Goal: Task Accomplishment & Management: Manage account settings

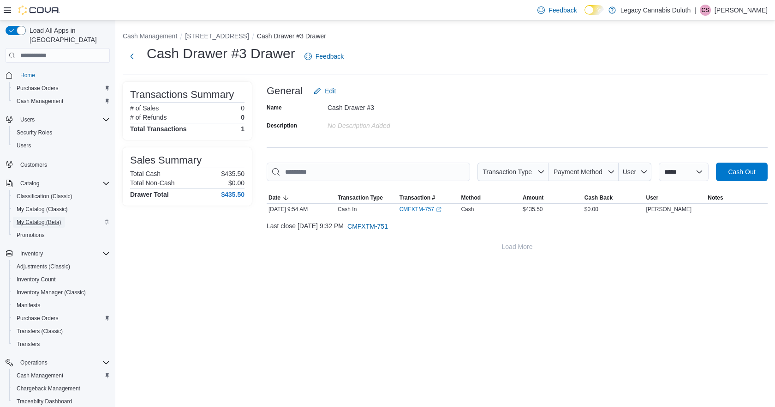
click at [43, 218] on span "My Catalog (Beta)" at bounding box center [39, 221] width 45 height 7
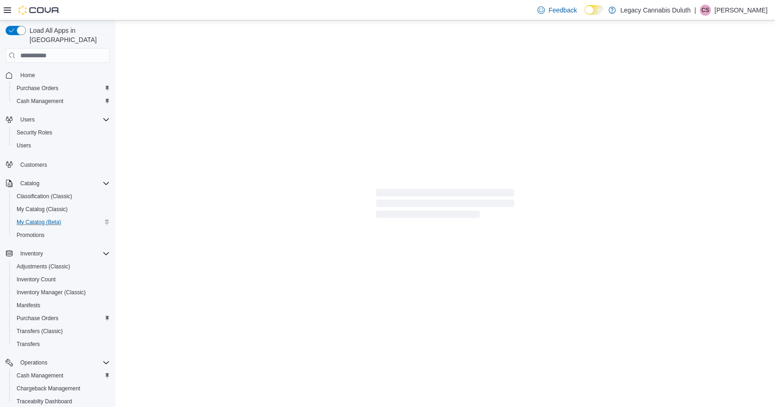
select select "**********"
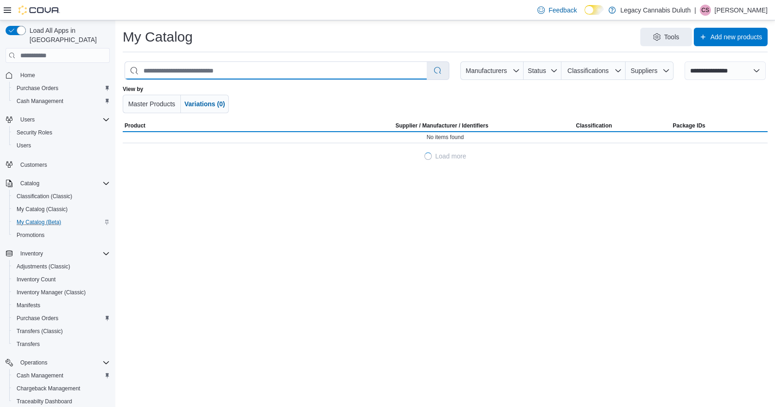
click at [209, 73] on input "search" at bounding box center [276, 71] width 302 height 18
type input "*****"
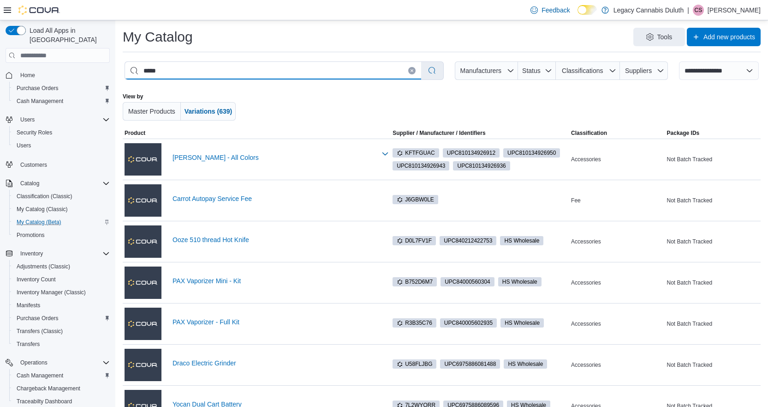
select select "*********"
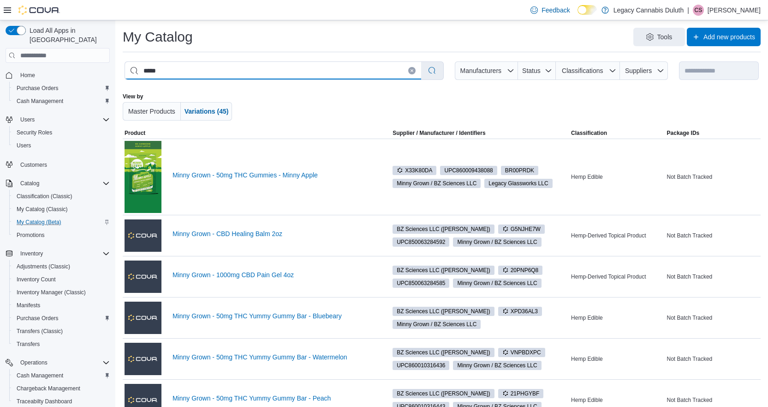
click at [222, 73] on input "*****" at bounding box center [273, 71] width 296 height 18
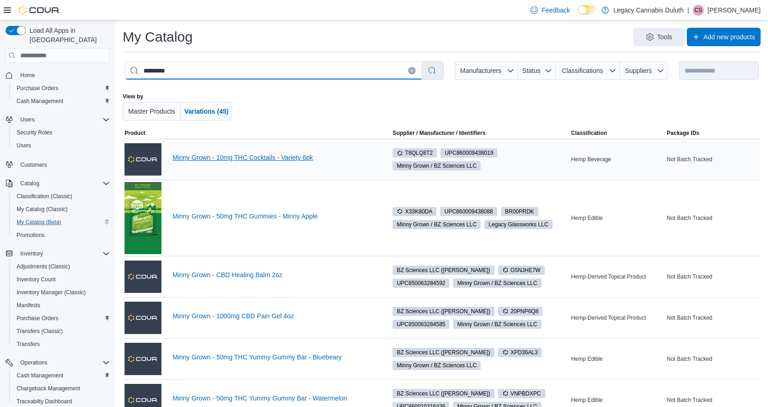
type input "*********"
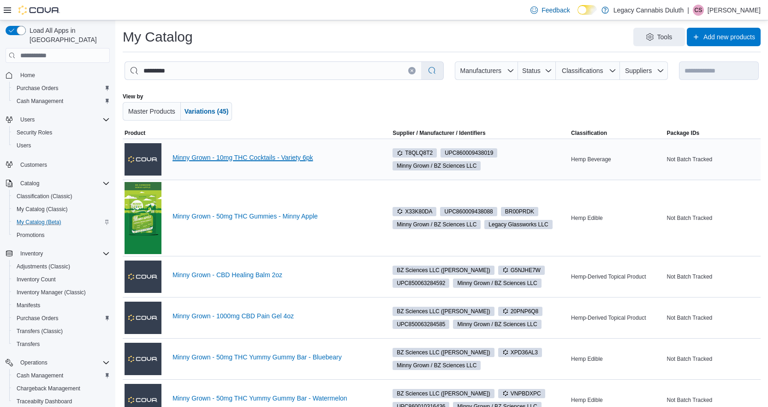
click at [278, 158] on link "Minny Grown - 10mg THC Cocktails - Variety 6pk" at bounding box center [275, 157] width 204 height 7
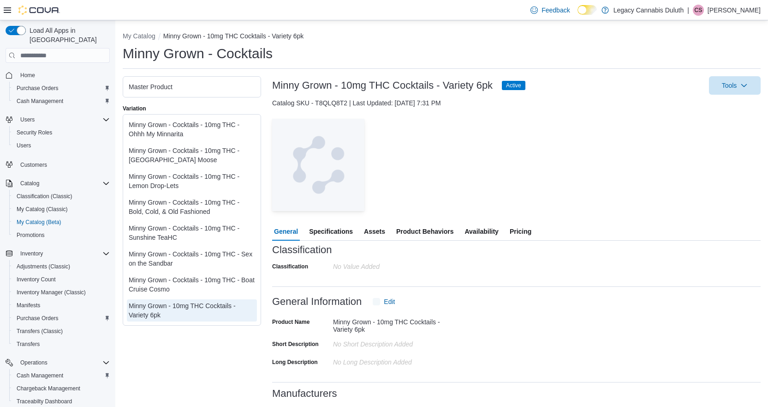
click at [529, 158] on div "Minny Grown - 10mg THC Cocktails - Variety 6pk Active Tools Catalog SKU - T8QLQ…" at bounding box center [516, 353] width 489 height 554
click at [518, 230] on span "Pricing" at bounding box center [521, 231] width 22 height 18
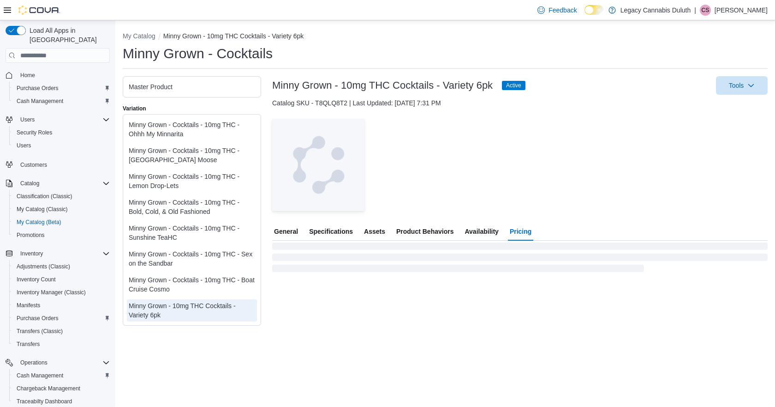
click at [542, 154] on div "— Click to open this image in fullscreen mode" at bounding box center [520, 165] width 496 height 92
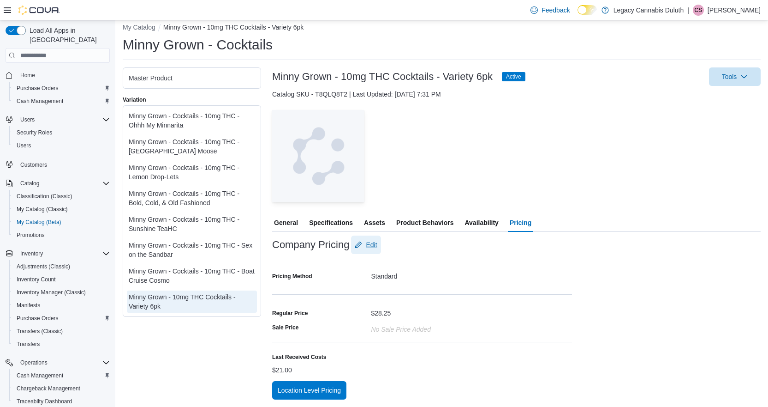
click at [370, 251] on span "Edit" at bounding box center [366, 244] width 22 height 18
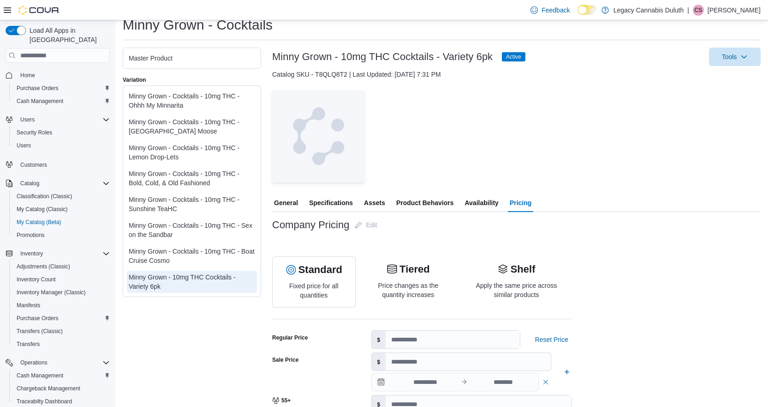
scroll to position [185, 0]
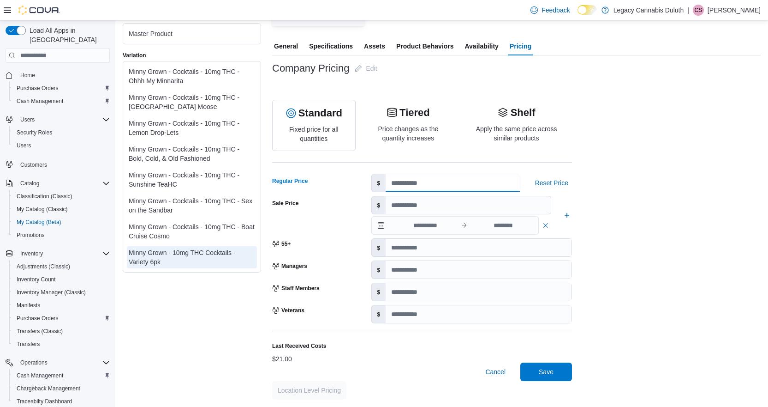
drag, startPoint x: 411, startPoint y: 180, endPoint x: 383, endPoint y: 186, distance: 28.8
click at [383, 186] on div "$ *****" at bounding box center [445, 183] width 149 height 18
type input "*****"
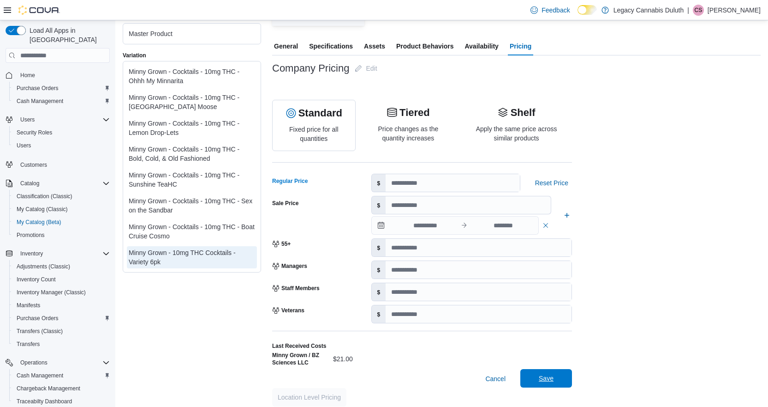
click at [553, 383] on span "Save" at bounding box center [546, 378] width 41 height 18
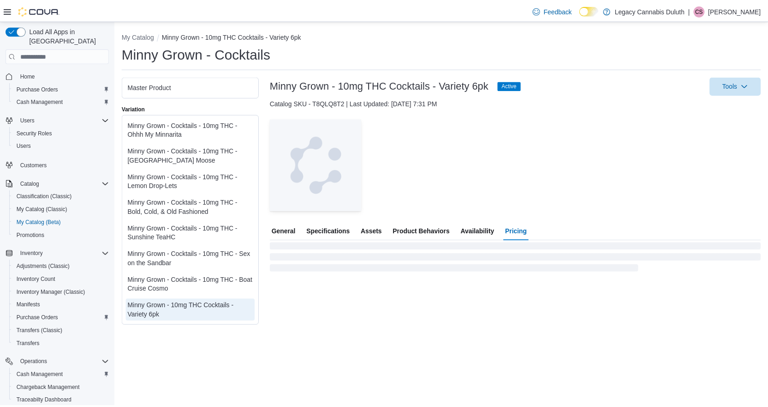
scroll to position [0, 0]
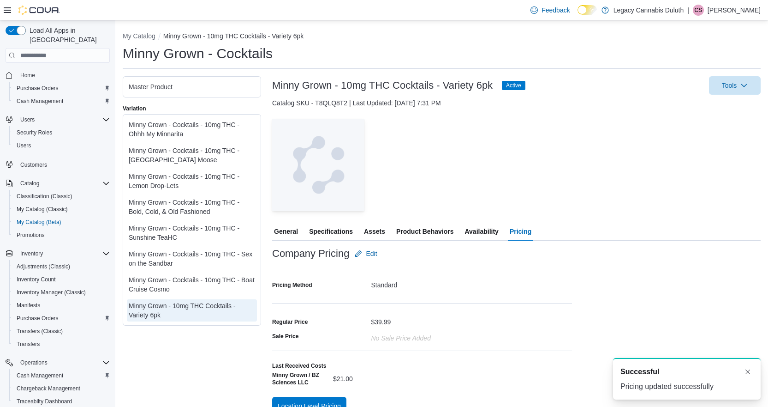
click at [625, 171] on div "— Click to open this image in fullscreen mode" at bounding box center [516, 165] width 489 height 92
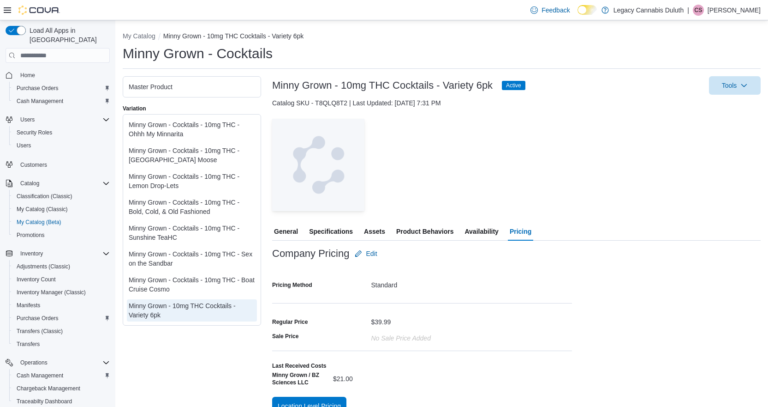
click at [498, 211] on div at bounding box center [516, 216] width 489 height 11
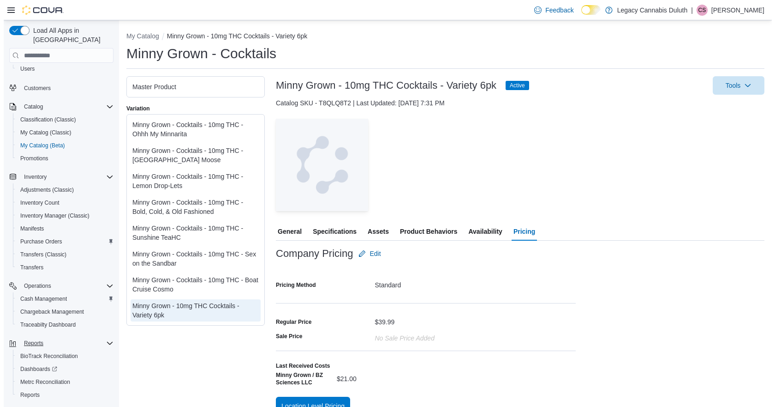
scroll to position [94, 0]
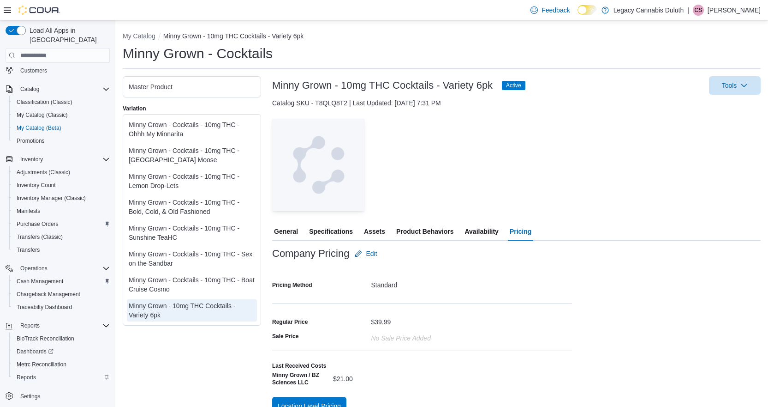
click at [40, 373] on div "Reports" at bounding box center [61, 376] width 97 height 11
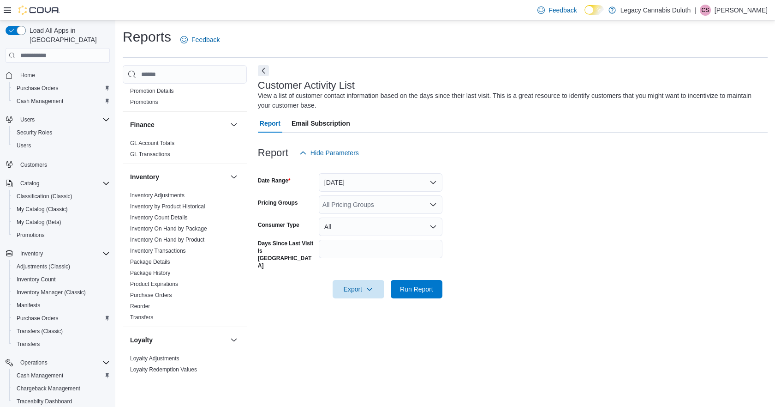
scroll to position [461, 0]
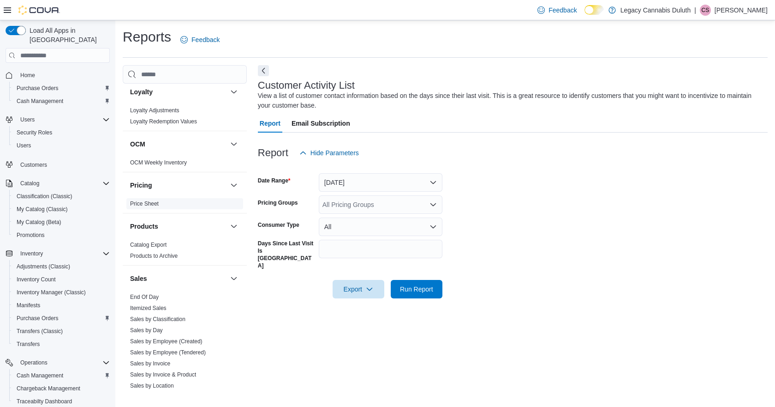
click at [149, 207] on link "Price Sheet" at bounding box center [144, 203] width 29 height 6
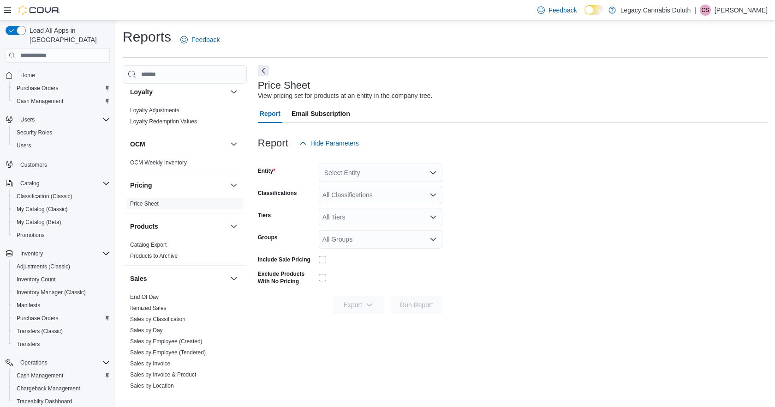
click at [365, 169] on div "Select Entity" at bounding box center [381, 172] width 124 height 18
click at [367, 202] on span "[STREET_ADDRESS]" at bounding box center [382, 201] width 64 height 9
click at [370, 195] on div "All Classifications" at bounding box center [381, 195] width 124 height 18
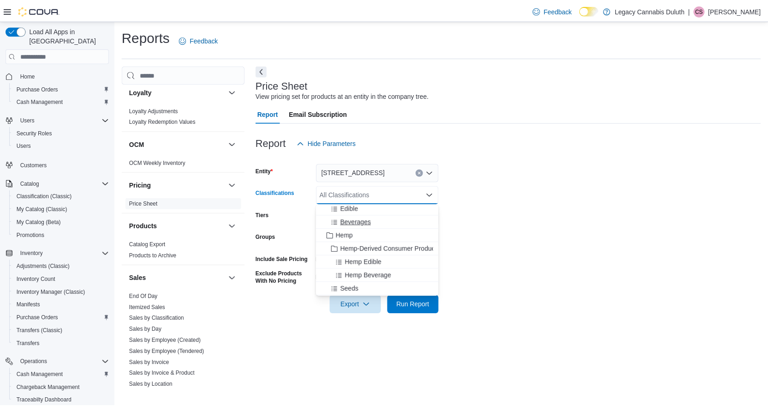
scroll to position [138, 0]
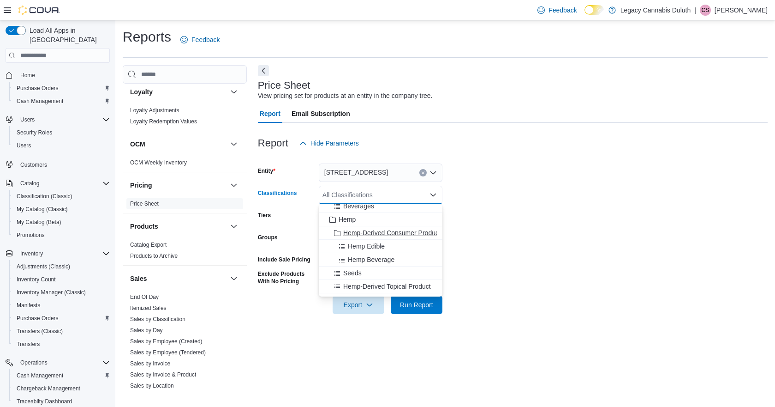
click at [370, 233] on span "Hemp-Derived Consumer Product" at bounding box center [391, 232] width 97 height 9
click at [488, 208] on form "Entity 1906 W Superior St. Classifications Hemp-Derived Consumer Product Combo …" at bounding box center [513, 233] width 510 height 162
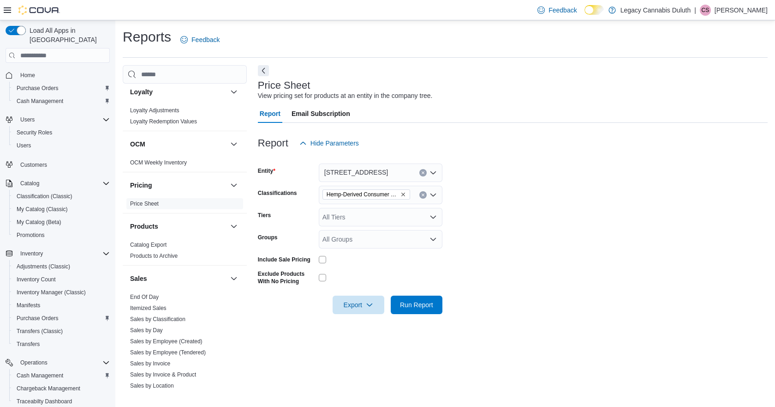
click at [322, 255] on div at bounding box center [381, 259] width 124 height 14
click at [408, 306] on span "Run Report" at bounding box center [416, 304] width 33 height 9
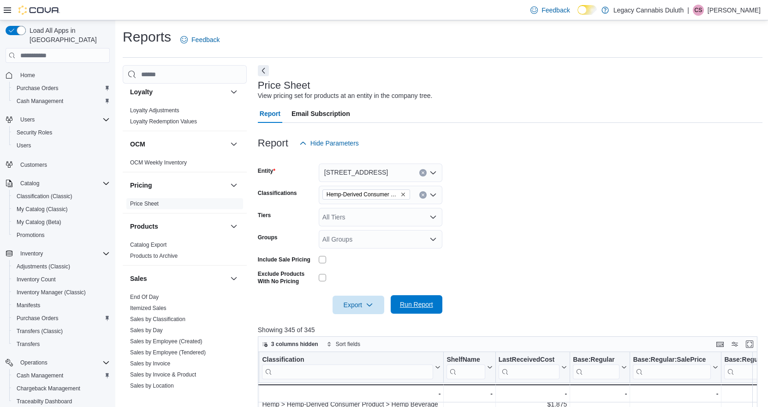
click at [416, 309] on span "Run Report" at bounding box center [416, 304] width 33 height 9
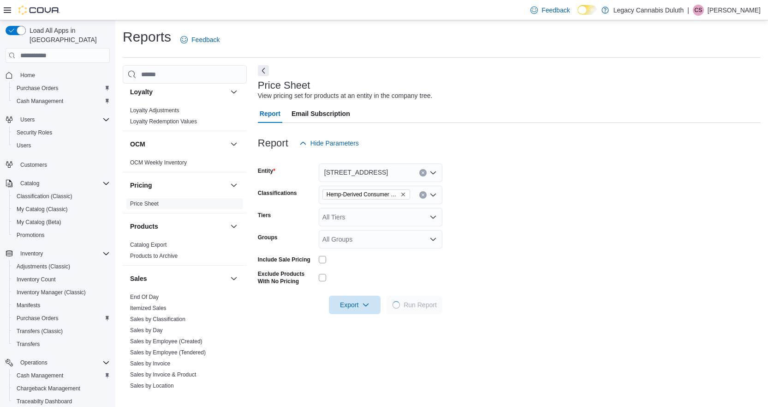
click at [501, 238] on form "Entity [STREET_ADDRESS] Classifications Hemp-Derived Consumer Product Tiers All…" at bounding box center [509, 233] width 503 height 162
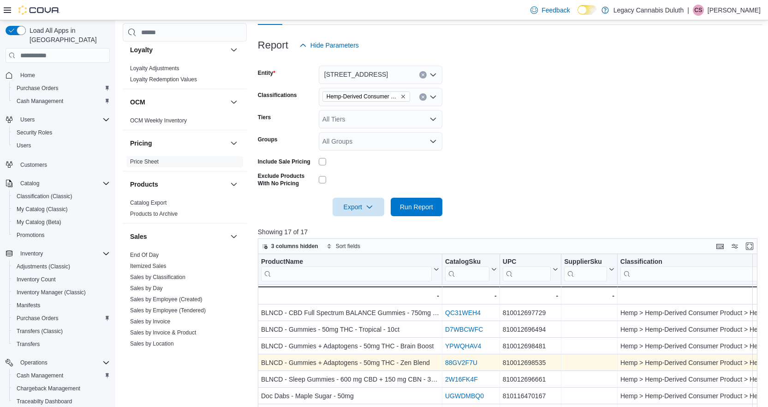
scroll to position [31, 0]
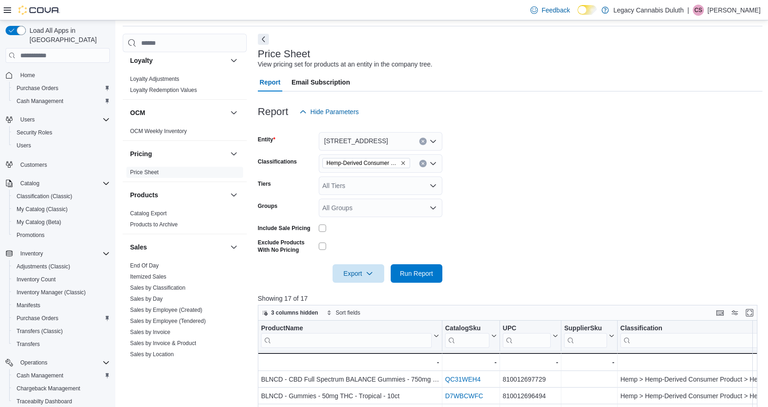
click at [465, 199] on form "Entity [STREET_ADDRESS] Classifications Hemp-Derived Consumer Product Tiers All…" at bounding box center [510, 202] width 505 height 162
click at [417, 143] on div "[STREET_ADDRESS]" at bounding box center [381, 141] width 124 height 18
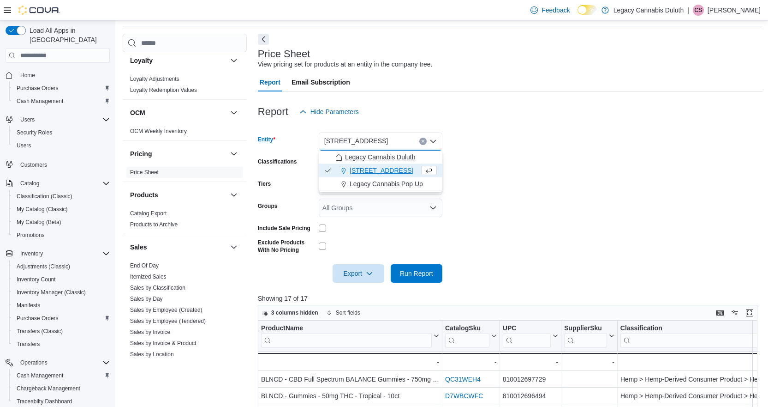
click at [396, 159] on span "Legacy Cannabis Duluth" at bounding box center [380, 156] width 71 height 9
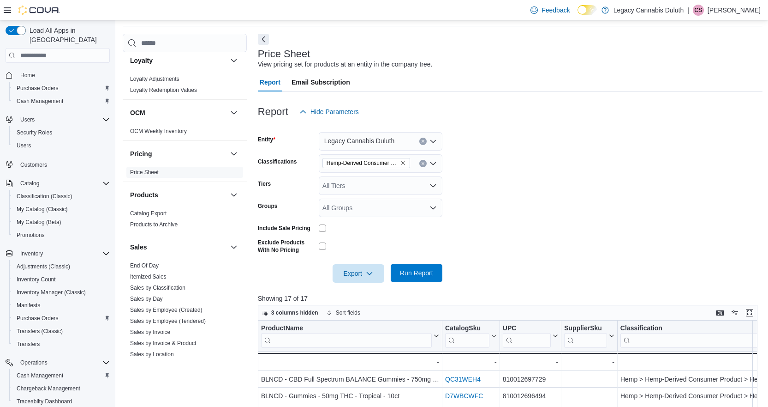
click at [426, 267] on span "Run Report" at bounding box center [416, 273] width 41 height 18
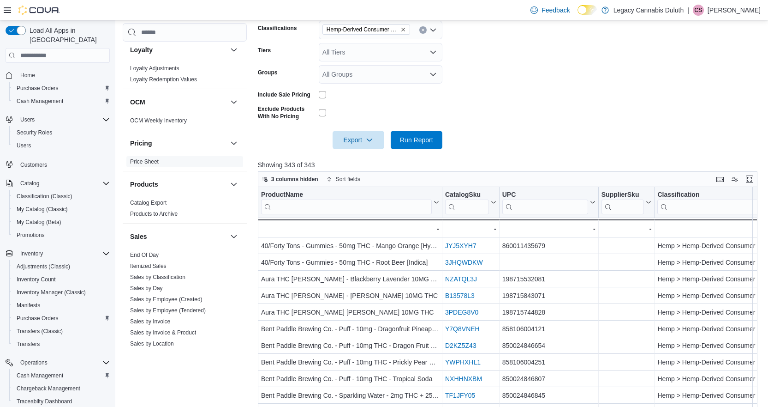
scroll to position [170, 0]
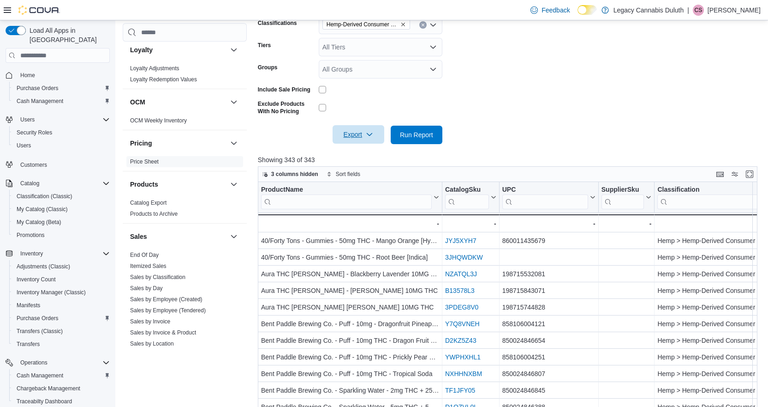
click at [377, 133] on span "Export" at bounding box center [358, 134] width 41 height 18
click at [371, 172] on span "Export to Csv" at bounding box center [360, 171] width 42 height 7
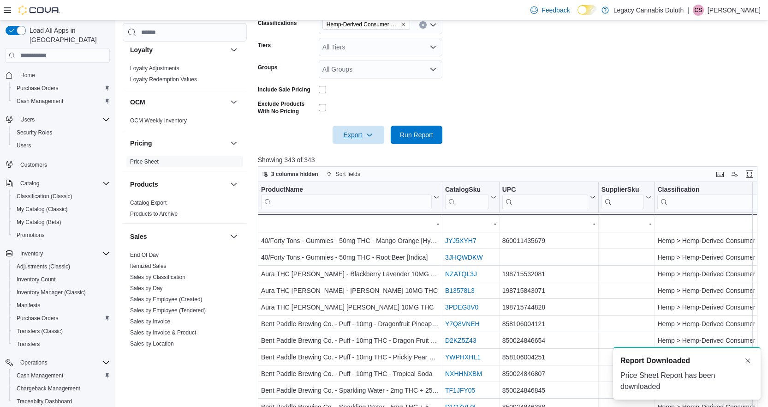
scroll to position [0, 0]
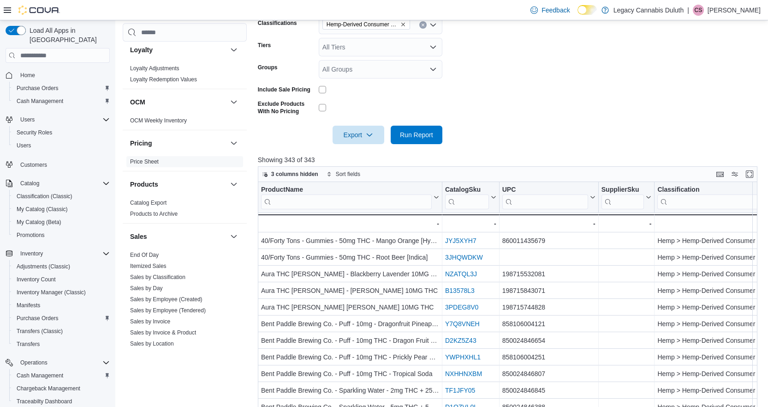
click at [491, 106] on form "Entity Legacy Cannabis Duluth Classifications Hemp-Derived Consumer Product Tie…" at bounding box center [510, 63] width 505 height 162
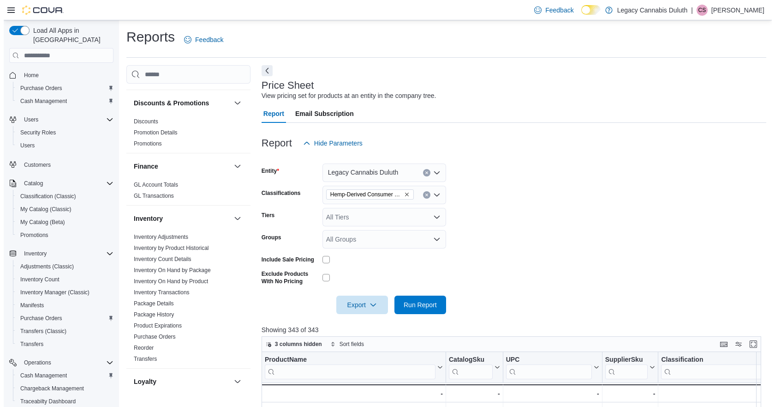
scroll to position [164, 0]
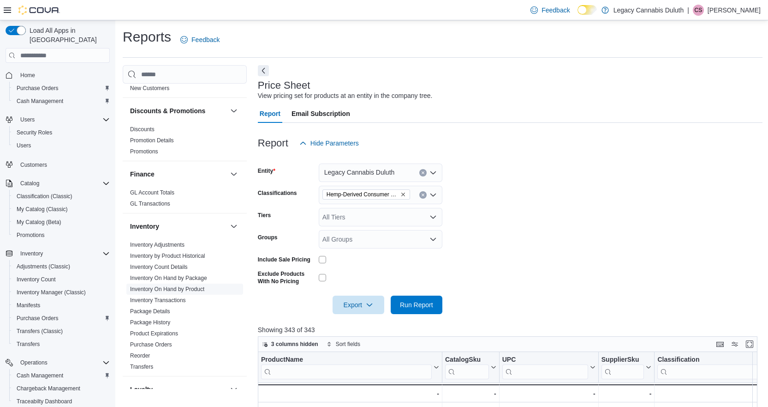
click at [176, 288] on link "Inventory On Hand by Product" at bounding box center [167, 289] width 74 height 6
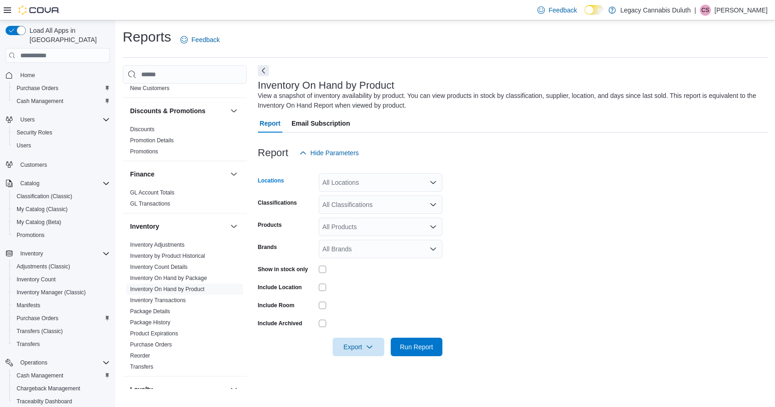
click at [338, 173] on div "All Locations" at bounding box center [381, 182] width 124 height 18
click at [353, 196] on span "Legacy Cannabis Duluth" at bounding box center [369, 197] width 71 height 9
click at [500, 218] on form "Locations Legacy Cannabis [GEOGRAPHIC_DATA] Combo box. Selected. Legacy Cannabi…" at bounding box center [513, 259] width 510 height 194
click at [373, 204] on div "All Classifications" at bounding box center [381, 204] width 124 height 18
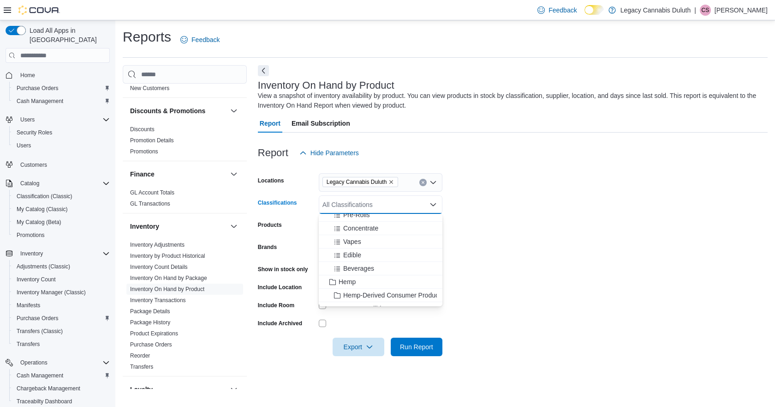
scroll to position [92, 0]
click at [368, 289] on span "Hemp-Derived Consumer Product" at bounding box center [391, 288] width 97 height 9
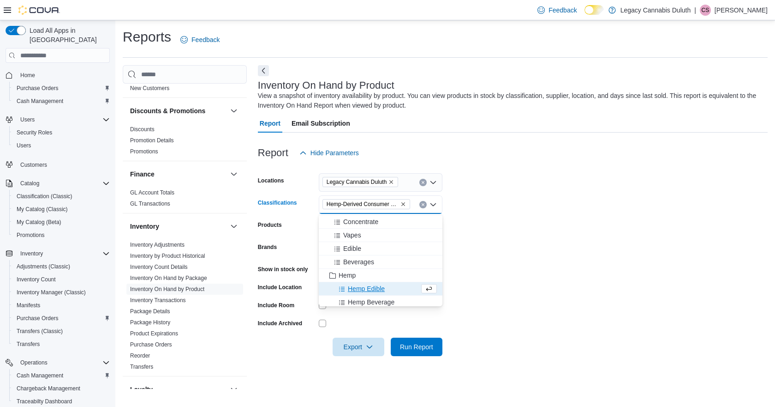
click at [462, 224] on form "Locations Legacy Cannabis Duluth Classifications Hemp-Derived Consumer Product …" at bounding box center [513, 259] width 510 height 194
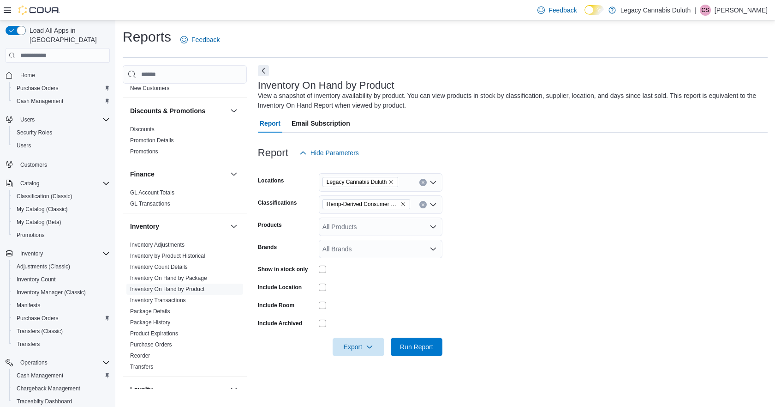
click at [433, 206] on icon "Open list of options" at bounding box center [433, 204] width 7 height 7
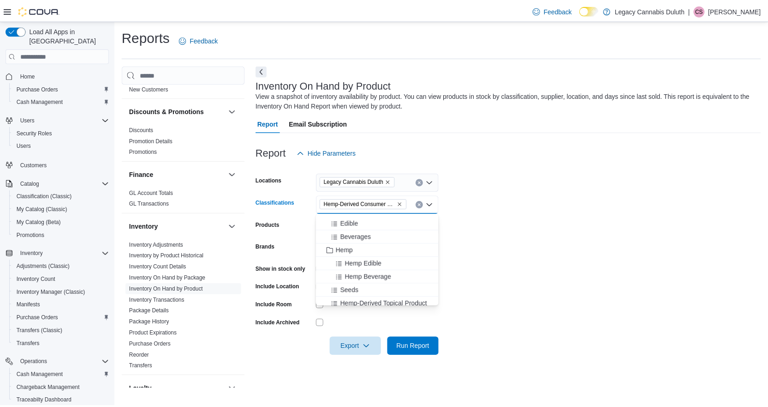
scroll to position [138, 0]
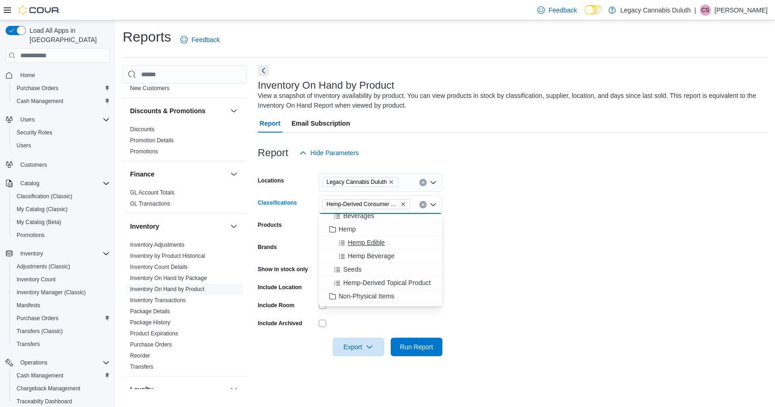
click at [381, 240] on span "Hemp Edible" at bounding box center [366, 242] width 37 height 9
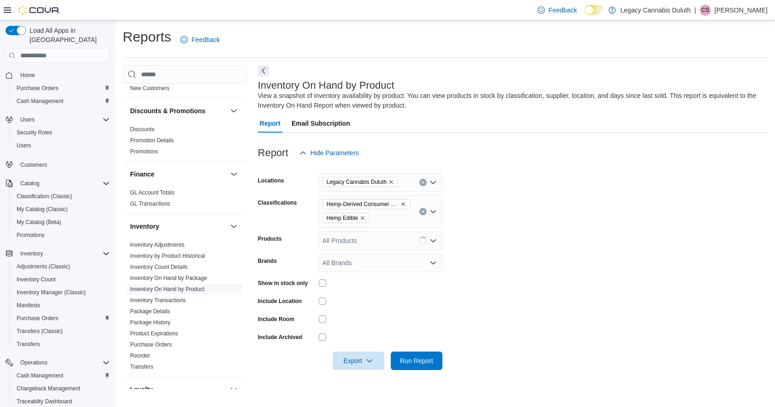
click at [496, 234] on form "Locations Legacy Cannabis Duluth Classifications Hemp-Derived Consumer Product …" at bounding box center [513, 266] width 510 height 208
click at [404, 203] on icon "Remove Hemp-Derived Consumer Product from selection in this group" at bounding box center [403, 204] width 4 height 4
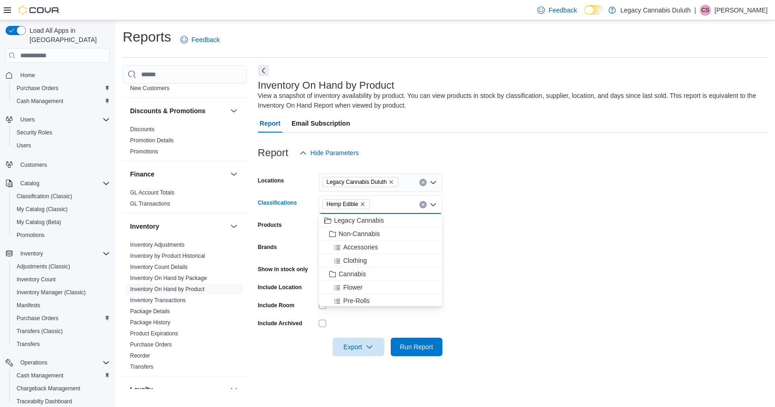
click at [519, 207] on form "Locations Legacy Cannabis Duluth Classifications Hemp Edible Combo box. Selecte…" at bounding box center [513, 259] width 510 height 194
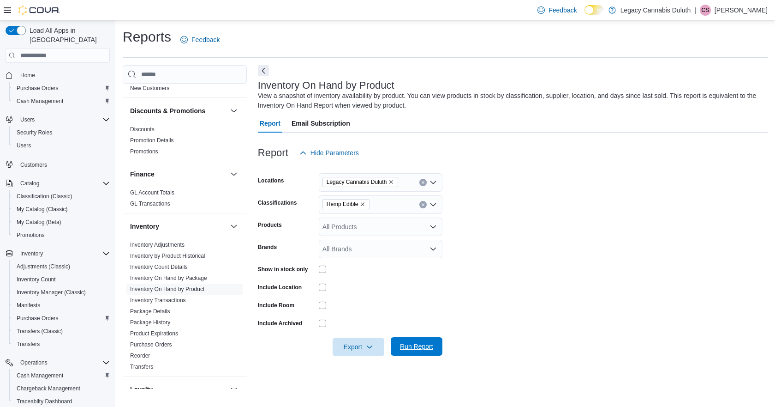
click at [402, 340] on span "Run Report" at bounding box center [416, 346] width 41 height 18
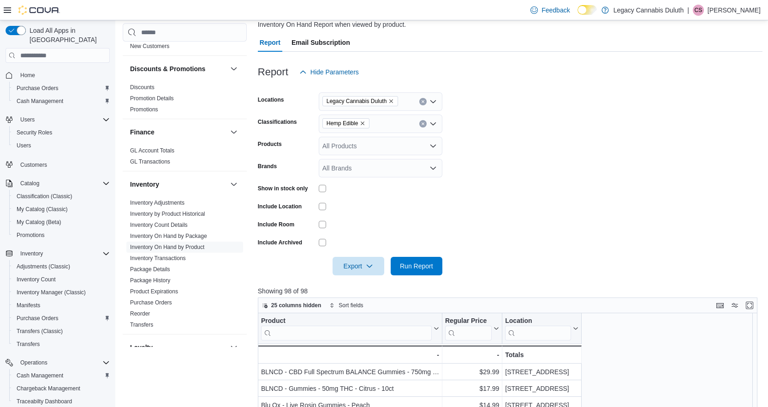
scroll to position [166, 0]
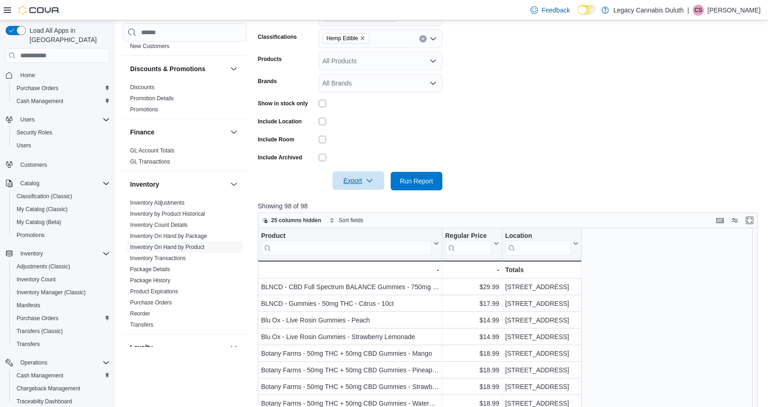
click at [365, 183] on span "Export" at bounding box center [358, 180] width 41 height 18
click at [371, 214] on button "Export to Csv" at bounding box center [360, 218] width 53 height 18
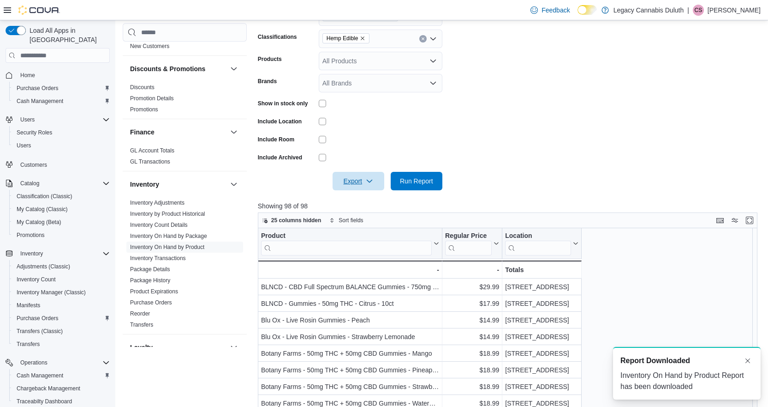
scroll to position [0, 0]
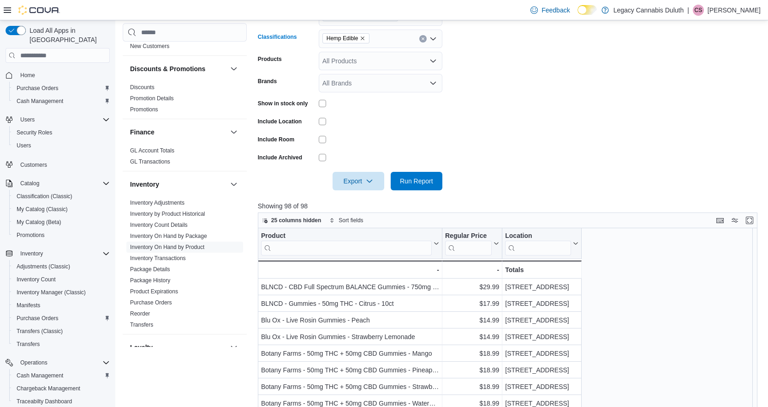
click at [362, 40] on icon "Remove Hemp Edible from selection in this group" at bounding box center [363, 39] width 6 height 6
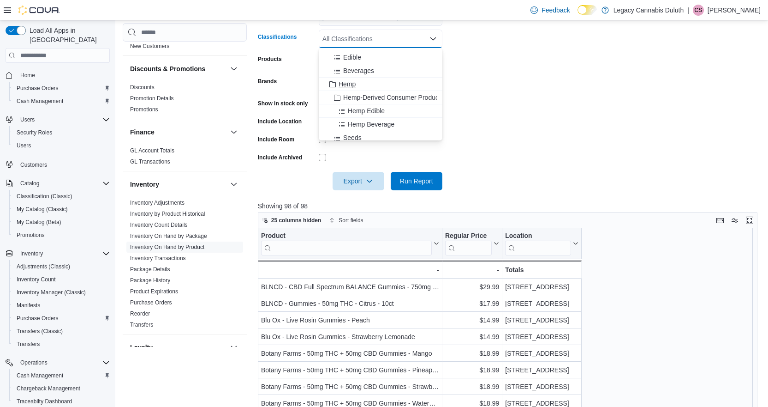
scroll to position [138, 0]
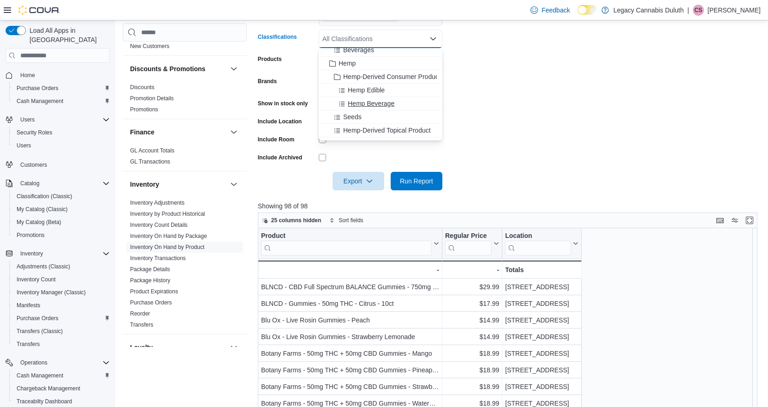
click at [371, 98] on button "Hemp Beverage" at bounding box center [381, 103] width 124 height 13
click at [458, 159] on form "Locations Legacy Cannabis [GEOGRAPHIC_DATA] Classifications Hemp Beverage Combo…" at bounding box center [510, 93] width 505 height 194
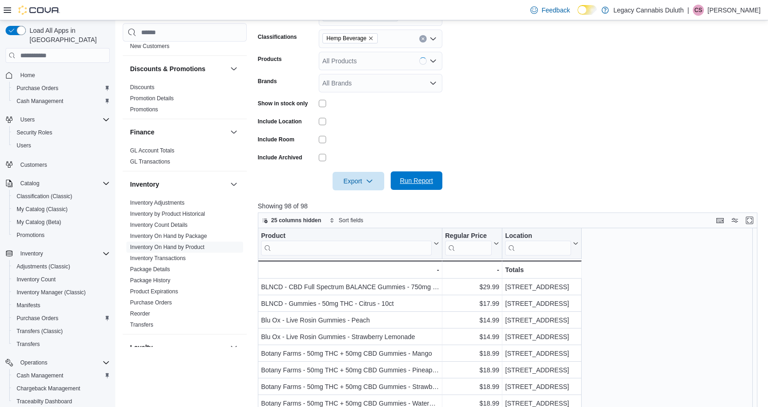
click at [413, 182] on span "Run Report" at bounding box center [416, 180] width 33 height 9
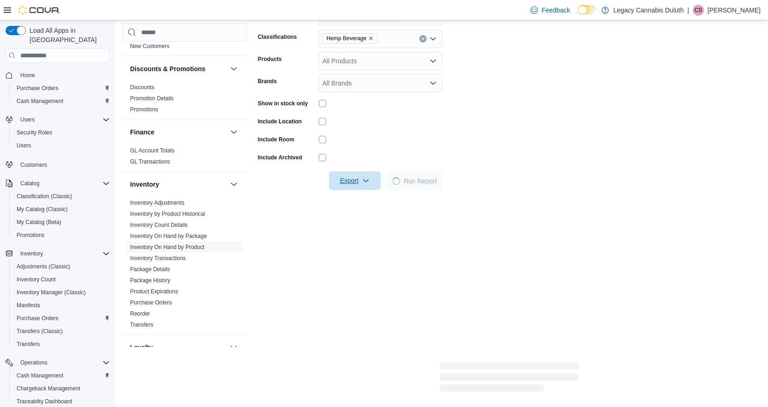
click at [348, 181] on span "Export" at bounding box center [355, 180] width 41 height 18
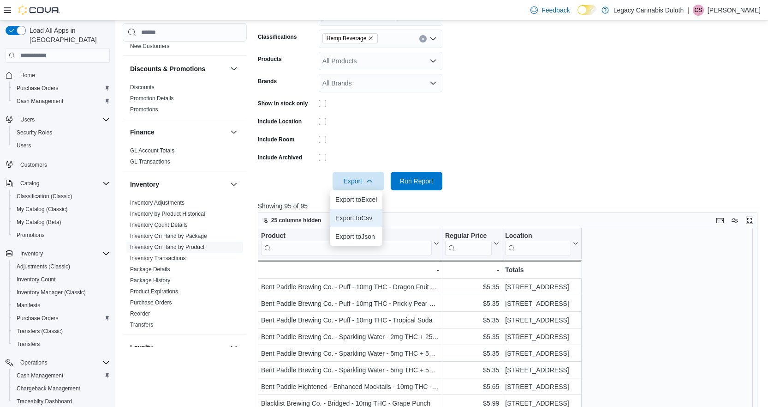
click at [360, 217] on span "Export to Csv" at bounding box center [357, 217] width 42 height 7
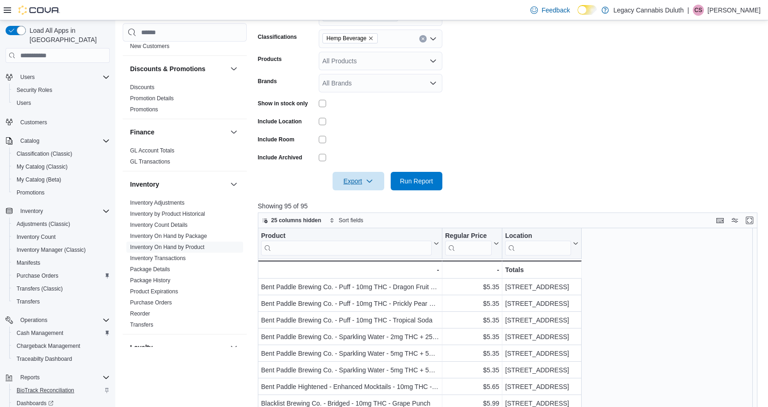
scroll to position [94, 0]
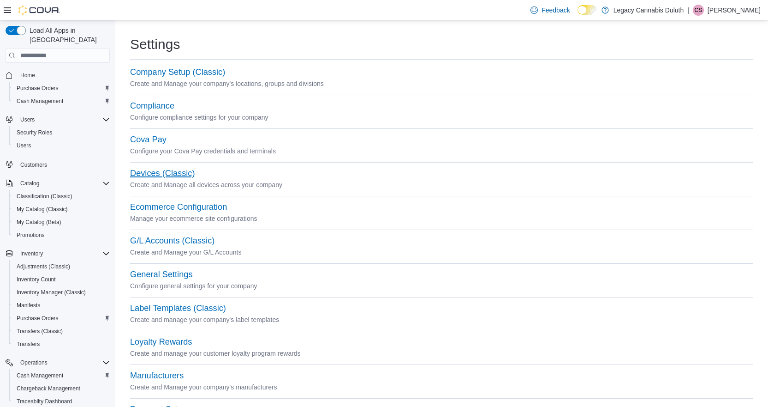
click at [173, 173] on button "Devices (Classic)" at bounding box center [162, 173] width 65 height 10
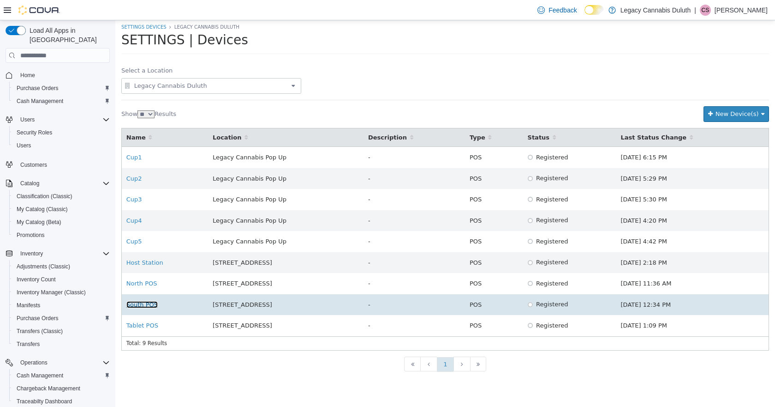
click at [142, 307] on link "South POS" at bounding box center [141, 304] width 31 height 7
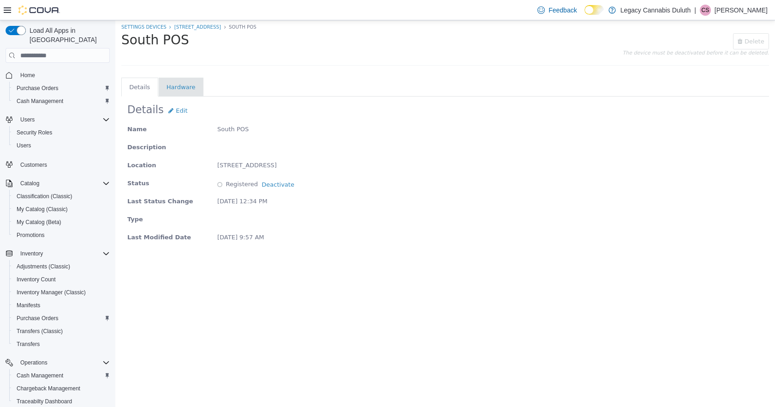
click at [169, 84] on li "Hardware" at bounding box center [181, 87] width 29 height 9
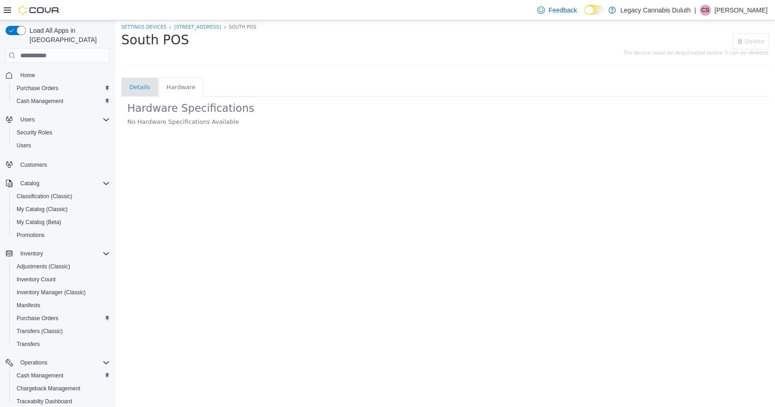
click at [145, 89] on li "Details" at bounding box center [139, 87] width 21 height 9
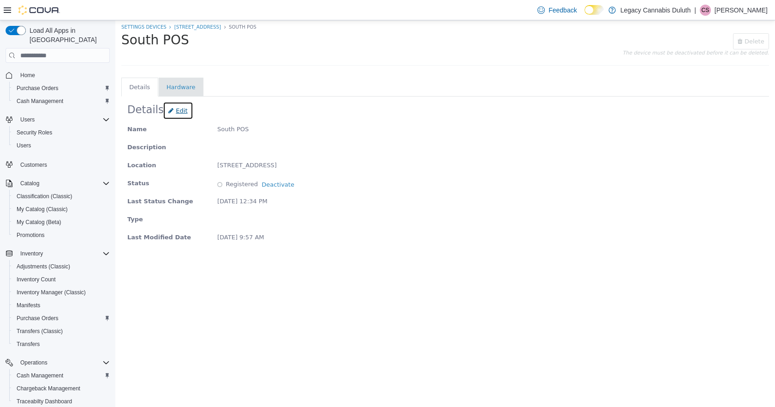
click at [170, 109] on span "Edit" at bounding box center [177, 110] width 19 height 7
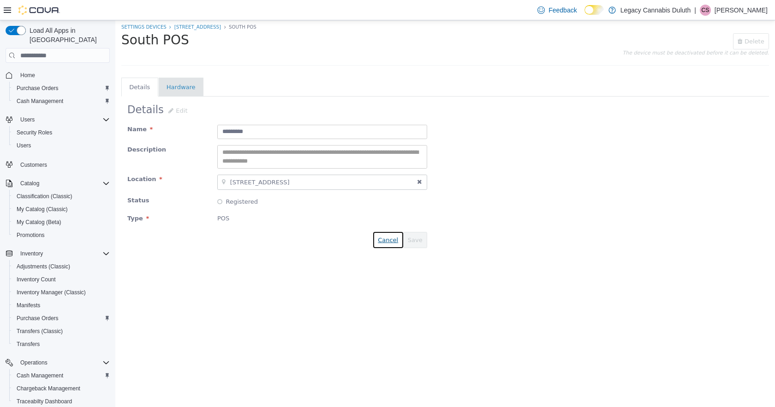
click at [388, 239] on span "Cancel" at bounding box center [388, 239] width 20 height 7
